Goal: Information Seeking & Learning: Understand process/instructions

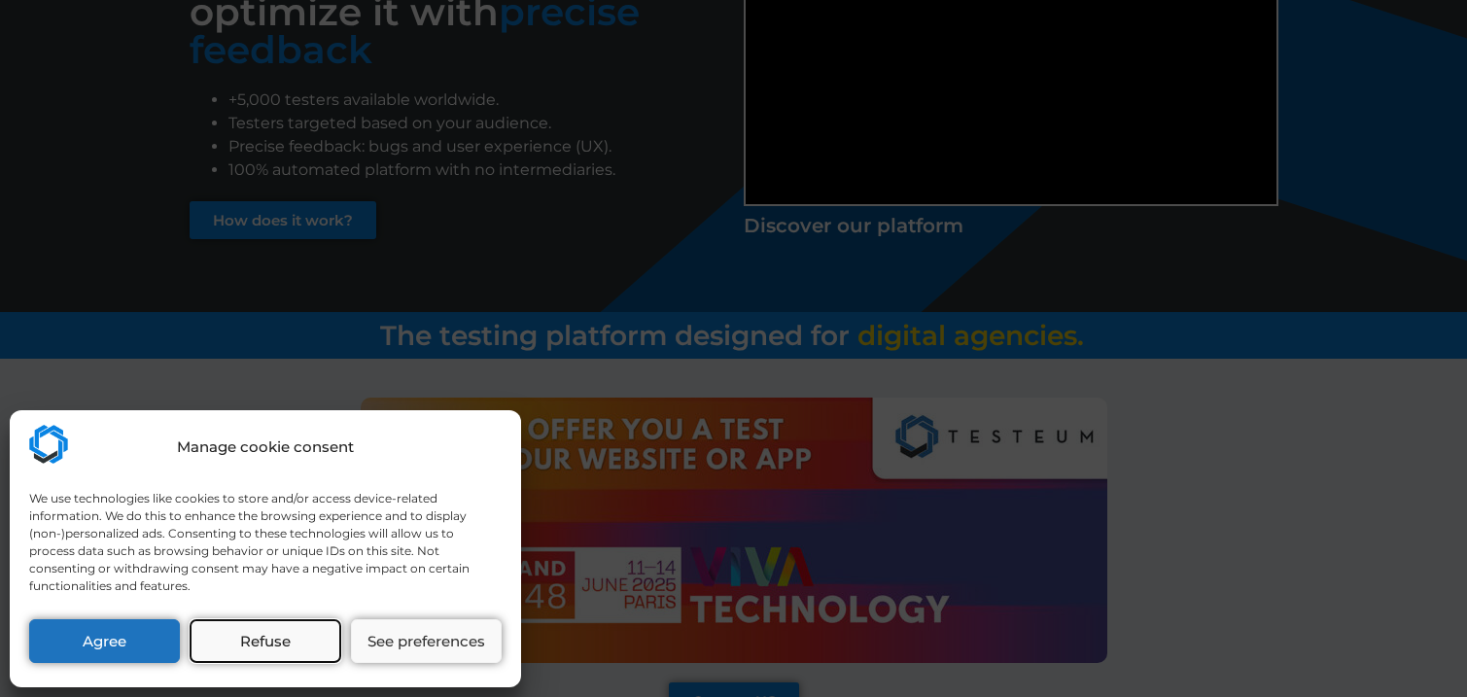
click at [261, 648] on button "Refuse" at bounding box center [265, 641] width 151 height 44
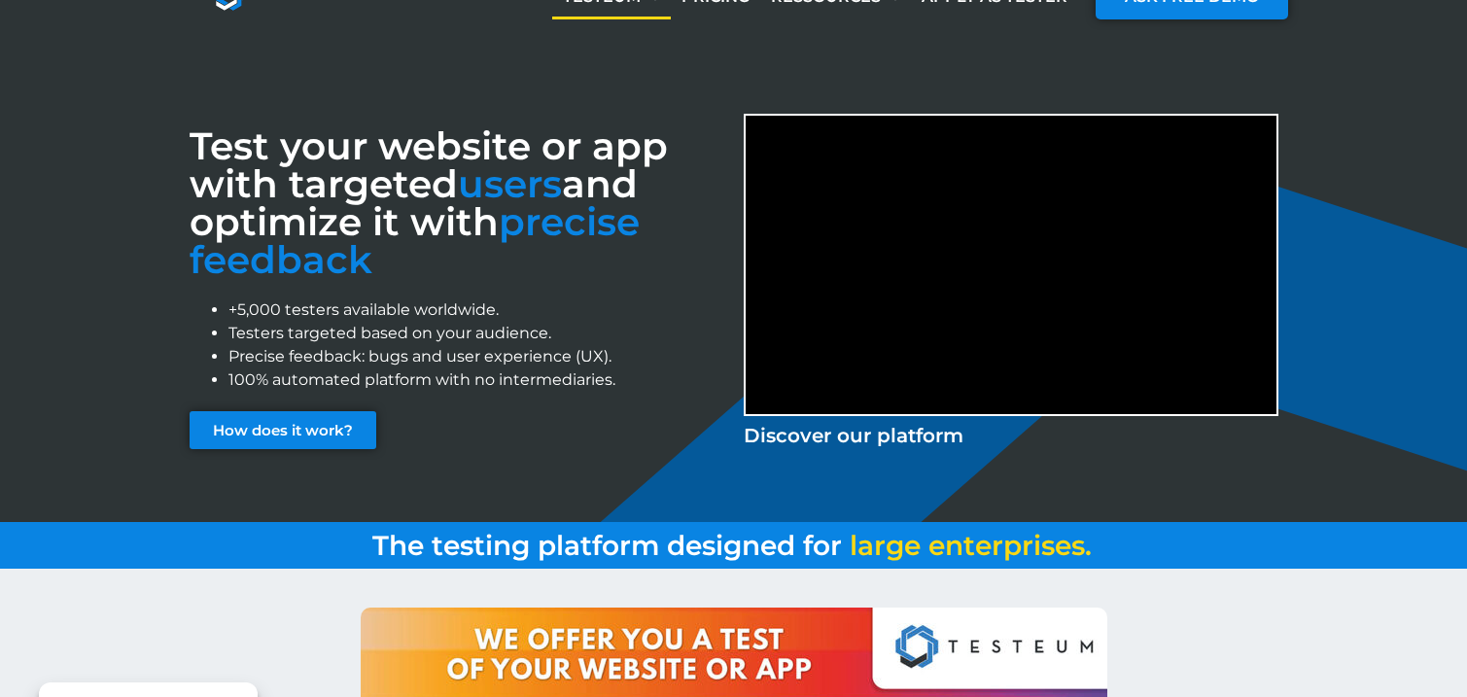
scroll to position [65, 0]
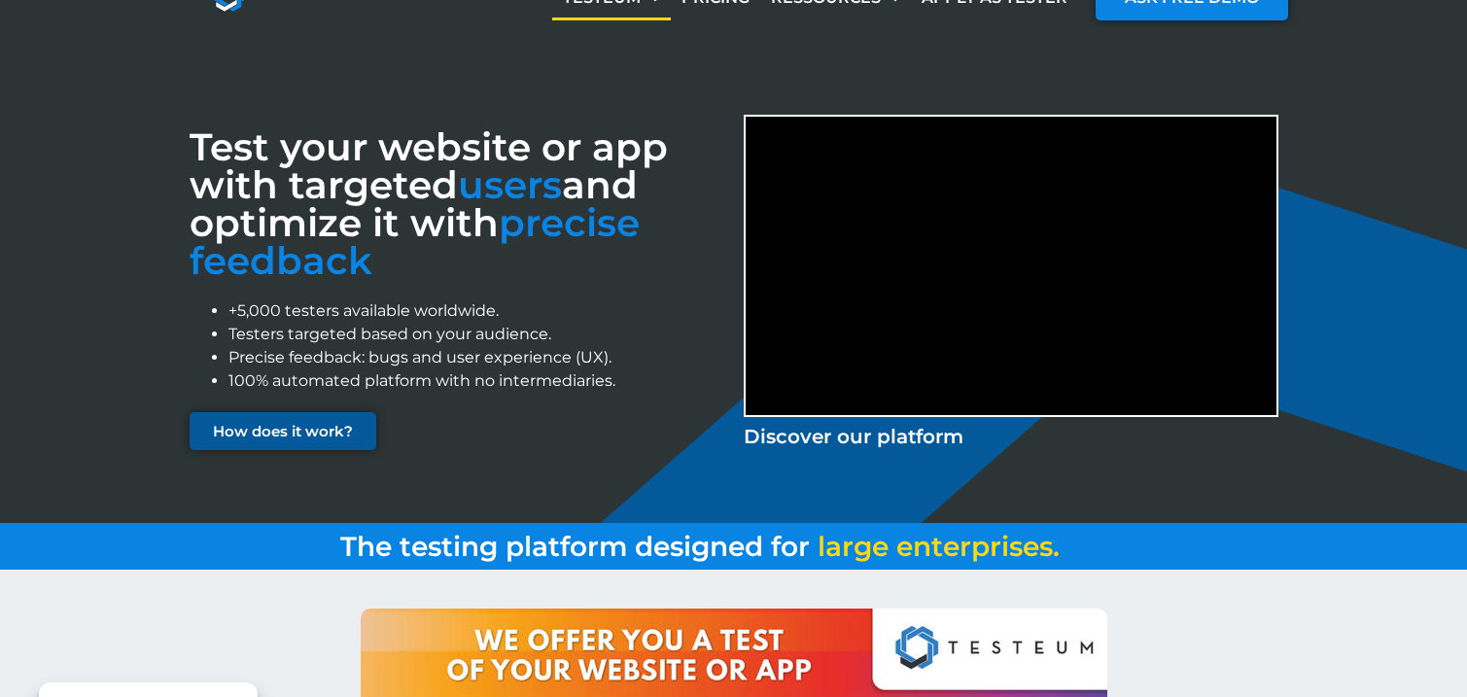
click at [304, 424] on span "How does it work?" at bounding box center [283, 431] width 140 height 15
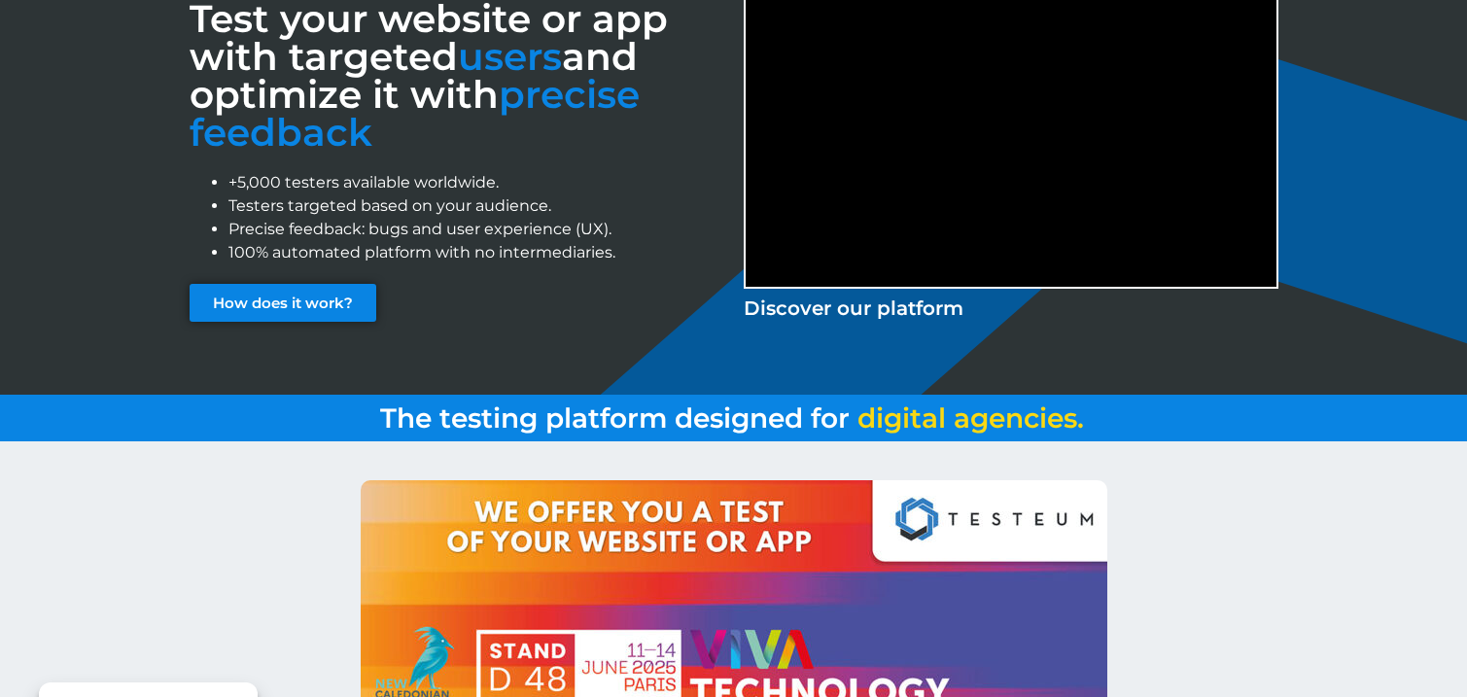
scroll to position [61, 0]
